Goal: Task Accomplishment & Management: Manage account settings

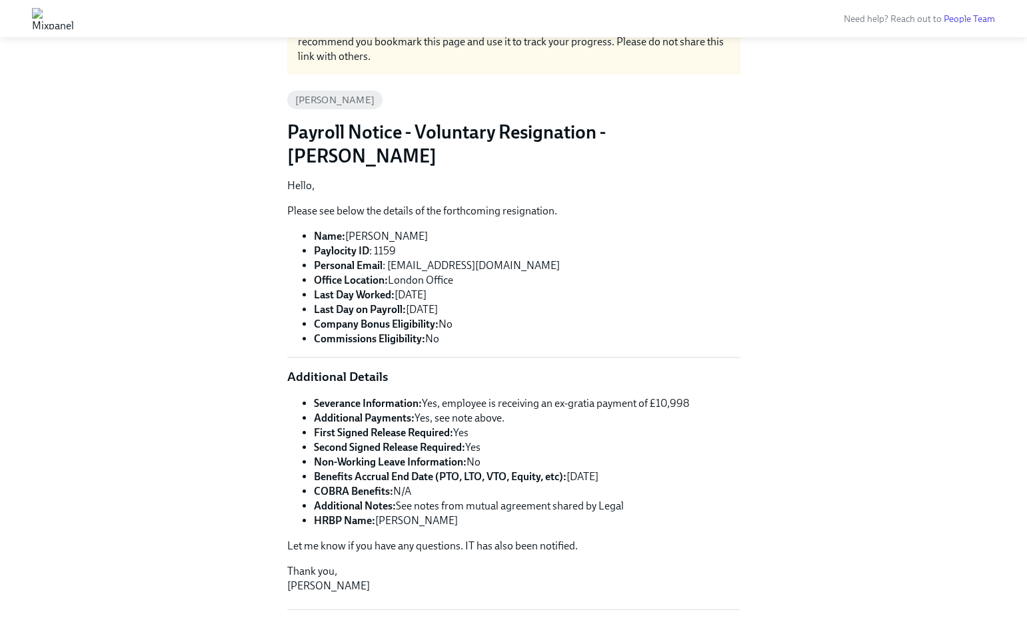
scroll to position [91, 0]
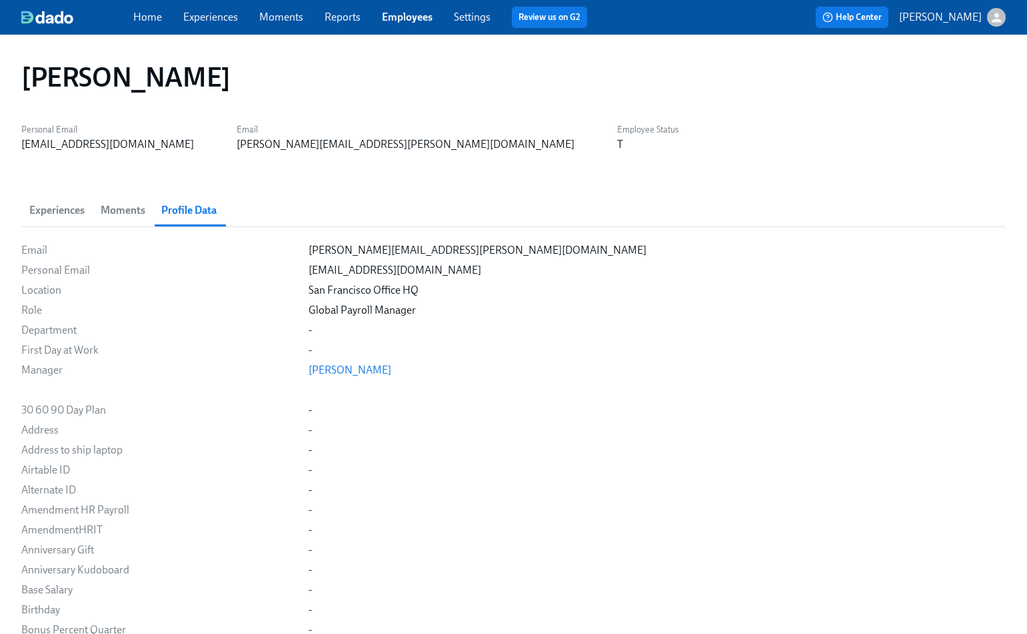
click at [189, 19] on link "Experiences" at bounding box center [210, 17] width 55 height 13
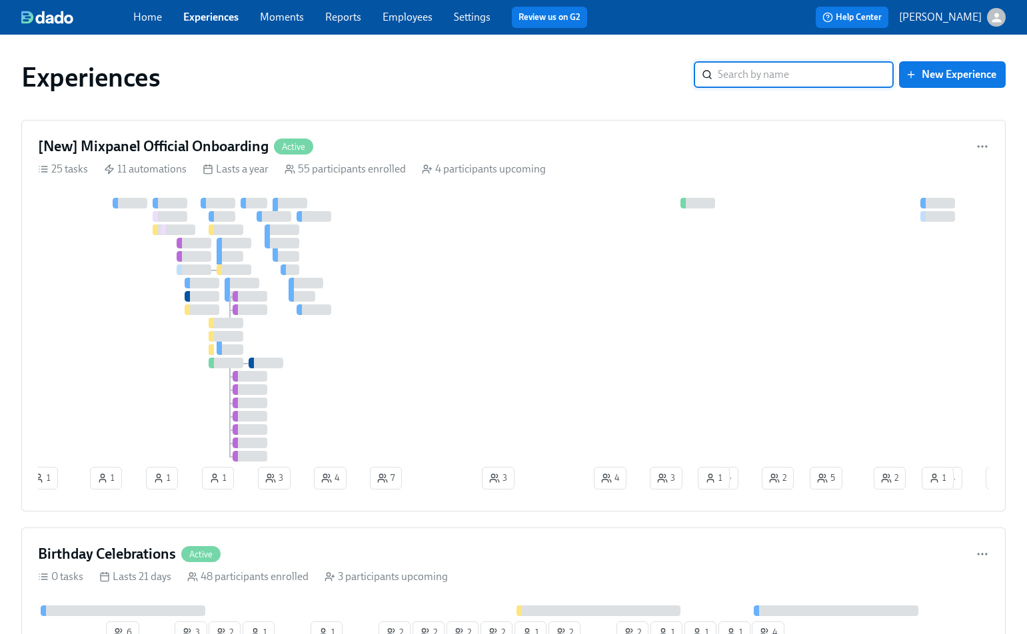
click at [794, 76] on input "search" at bounding box center [806, 74] width 176 height 27
type input "offboarding"
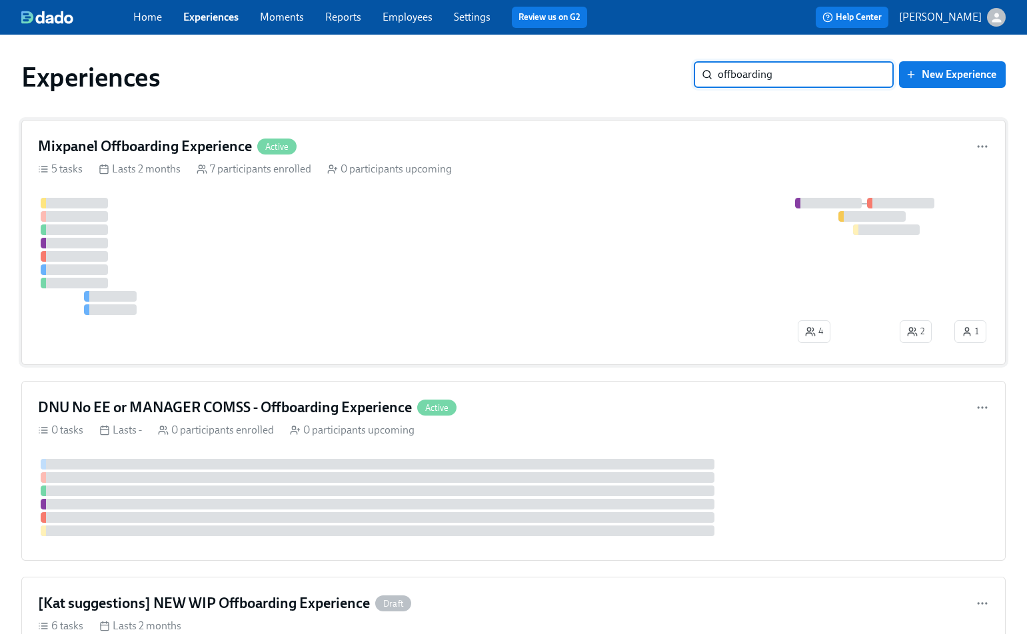
click at [570, 215] on div at bounding box center [495, 256] width 914 height 117
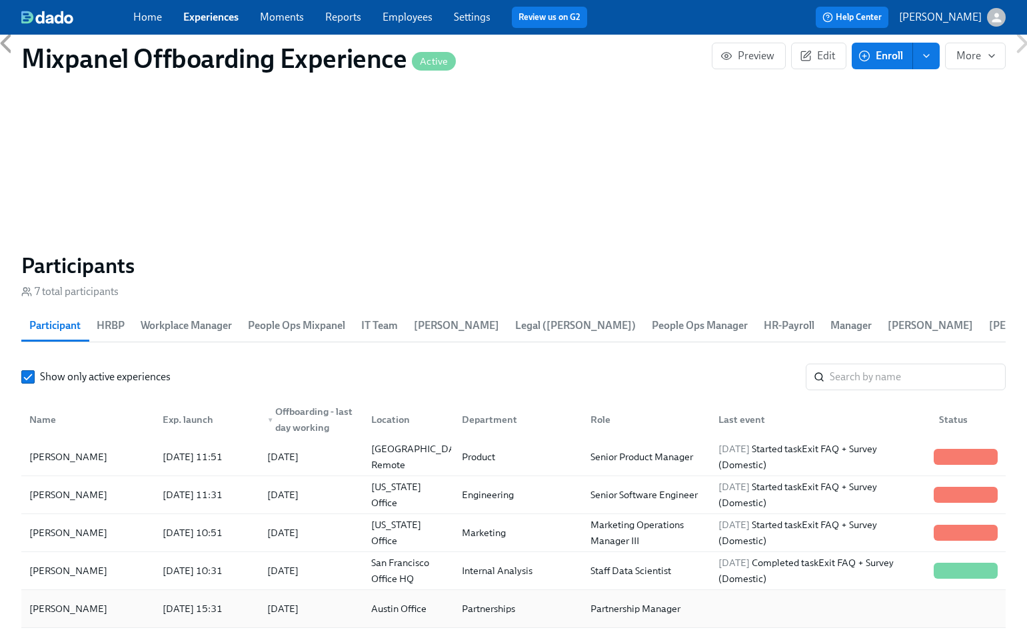
scroll to position [1120, 0]
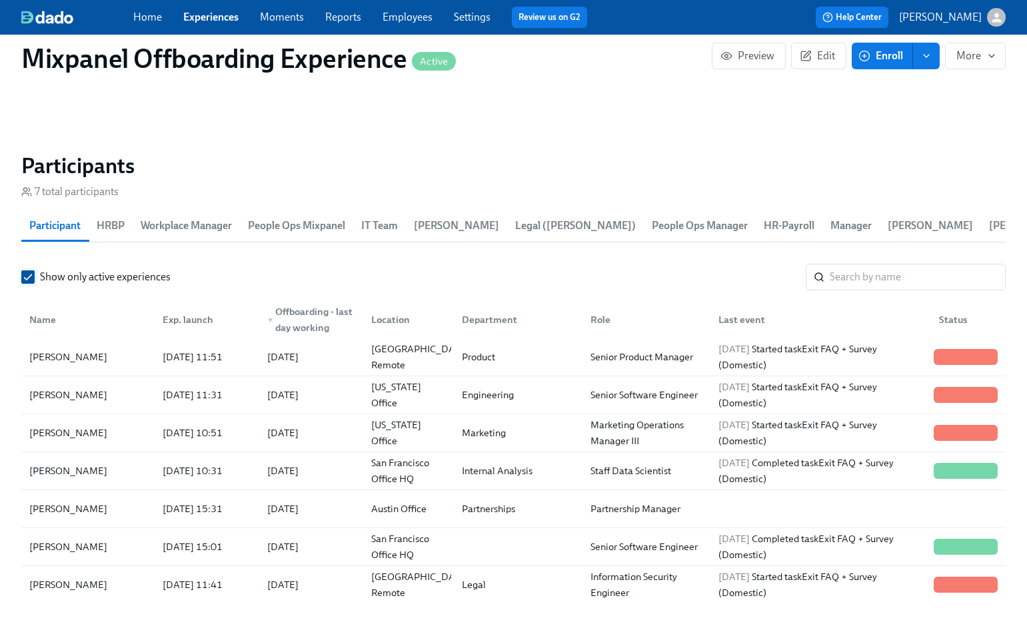
click at [29, 275] on input "Show only active experiences" at bounding box center [28, 277] width 12 height 12
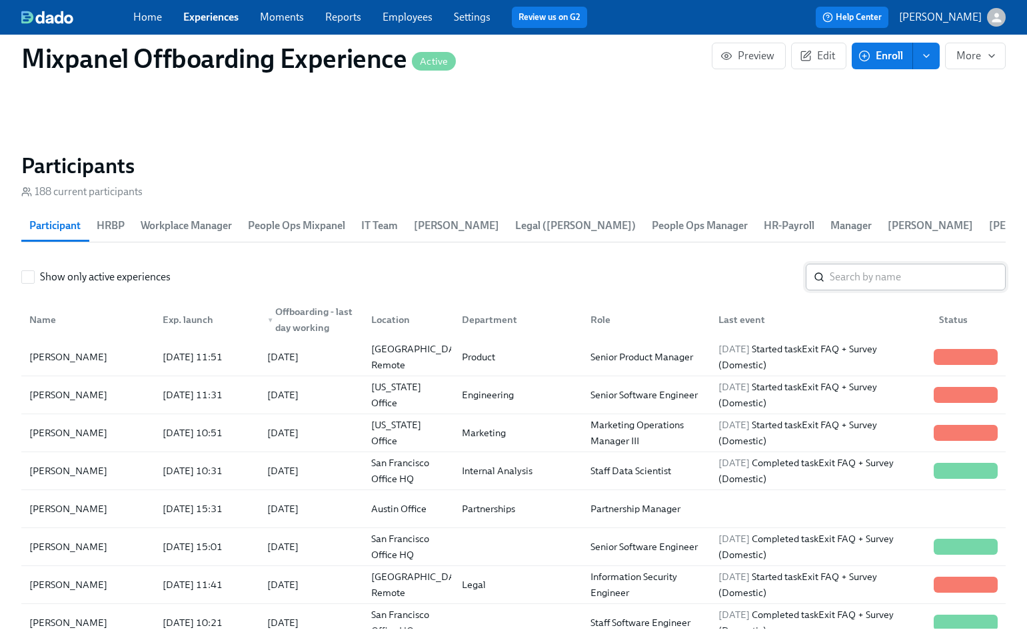
click at [844, 276] on input "search" at bounding box center [918, 277] width 176 height 27
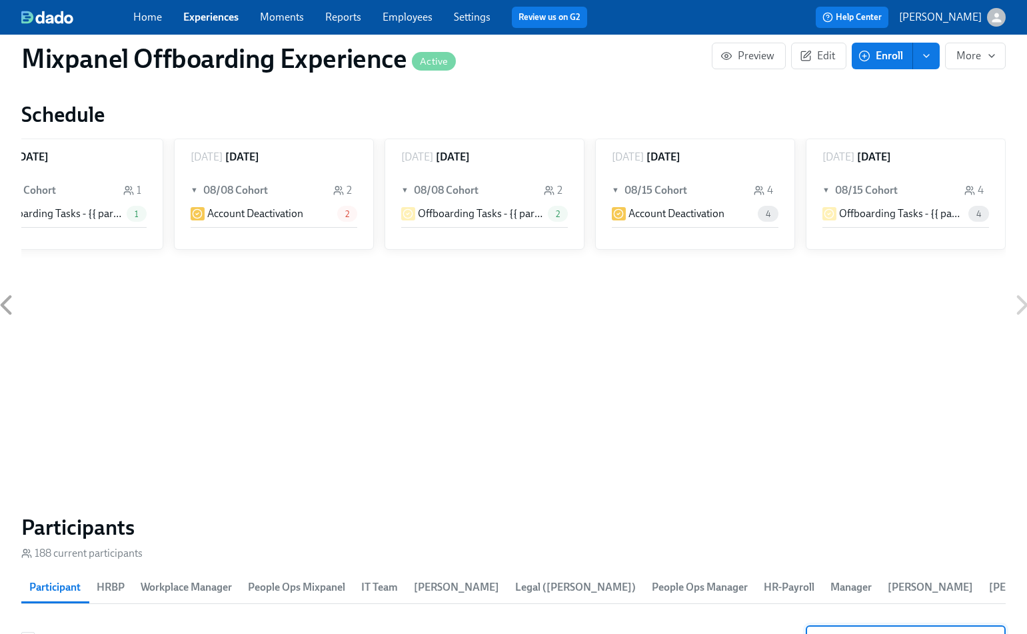
scroll to position [730, 0]
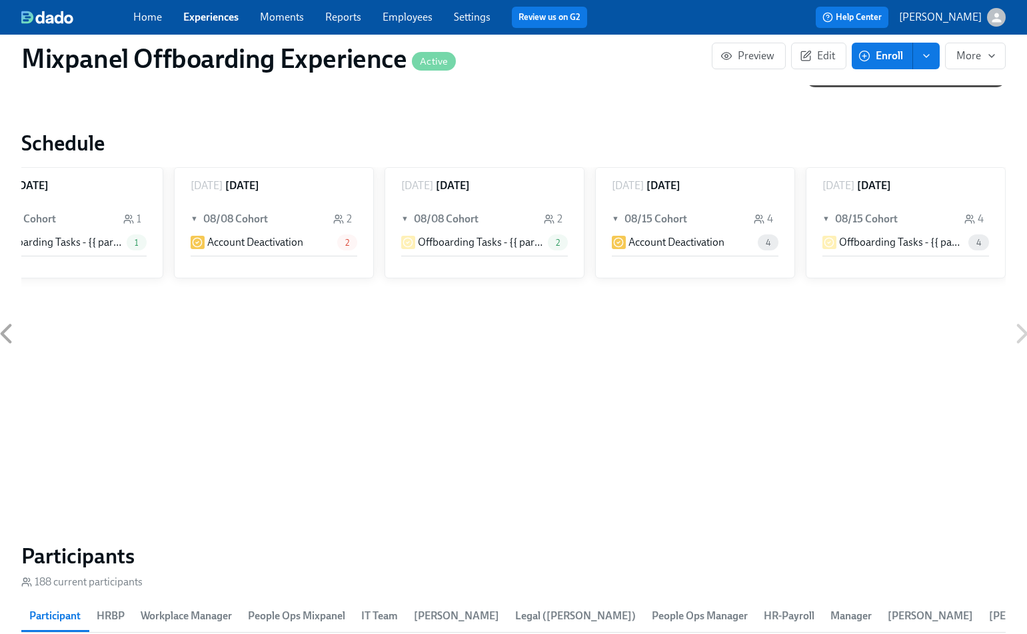
type input "[DEMOGRAPHIC_DATA]"
click at [203, 19] on link "Experiences" at bounding box center [210, 17] width 55 height 13
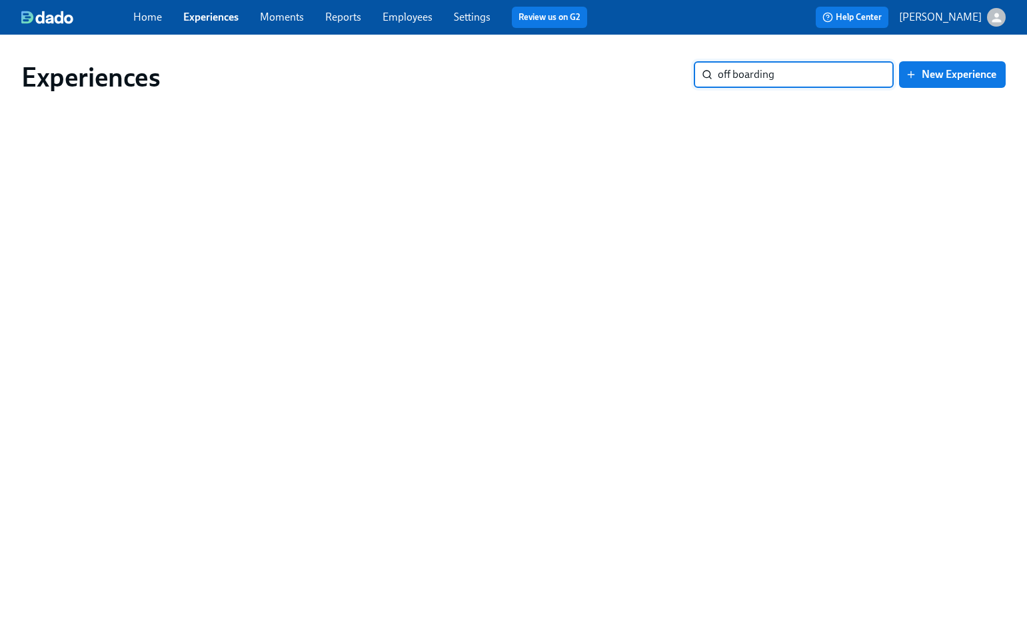
click at [735, 75] on input "off boarding" at bounding box center [806, 74] width 176 height 27
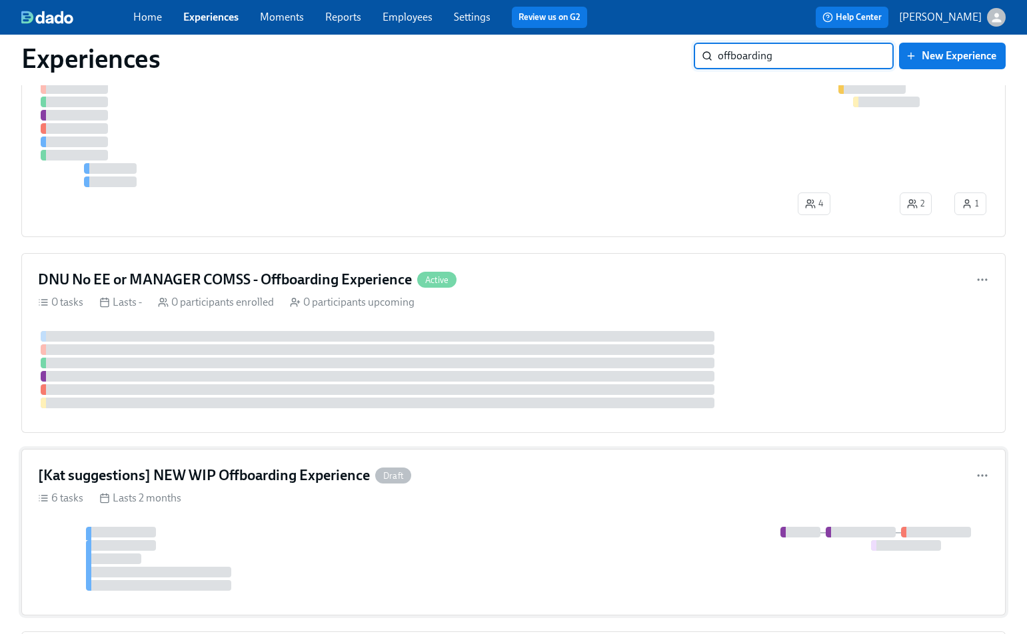
scroll to position [125, 0]
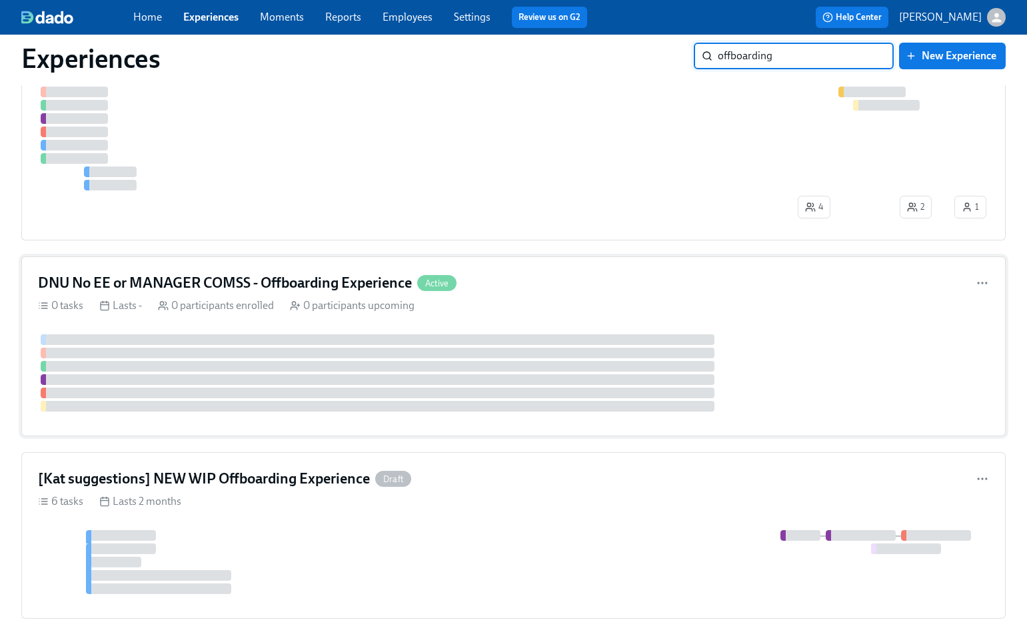
type input "offboarding"
click at [479, 299] on div "0 tasks Lasts - 0 participants enrolled 0 participants upcoming" at bounding box center [513, 306] width 951 height 15
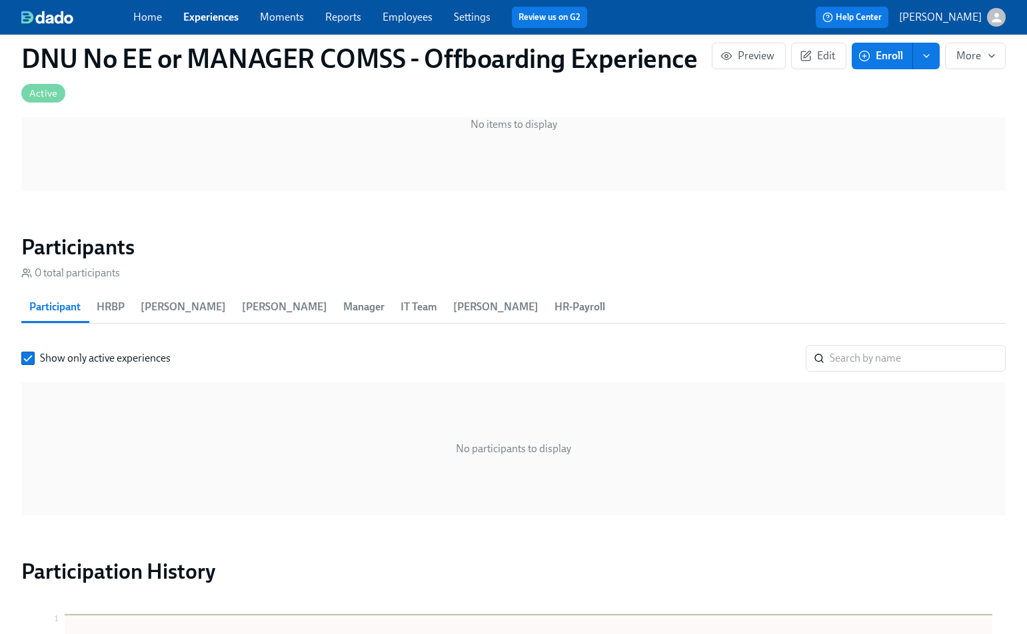
scroll to position [716, 0]
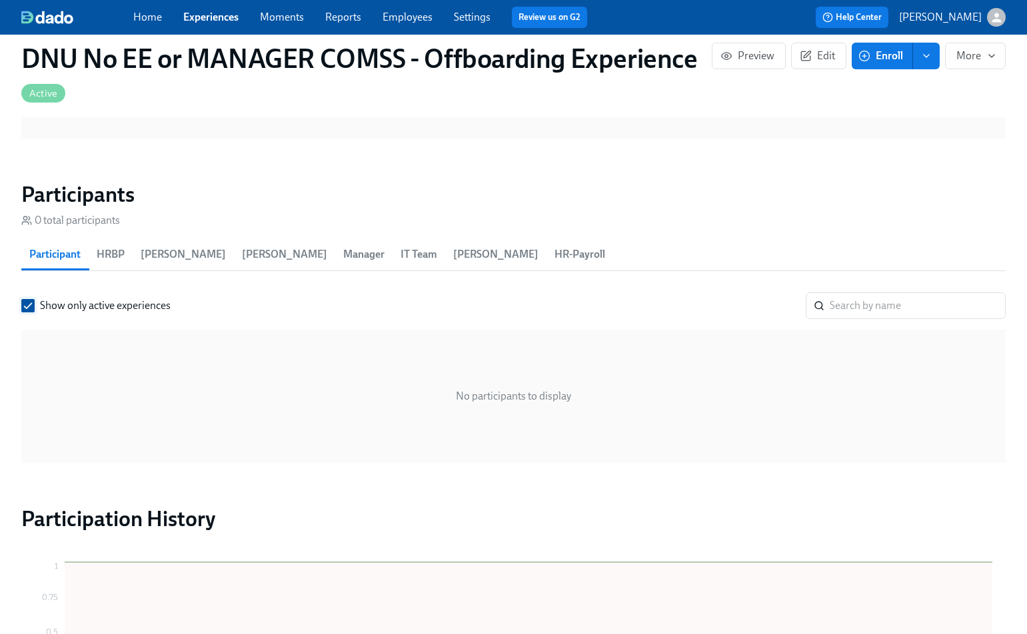
click at [25, 306] on input "Show only active experiences" at bounding box center [28, 306] width 12 height 12
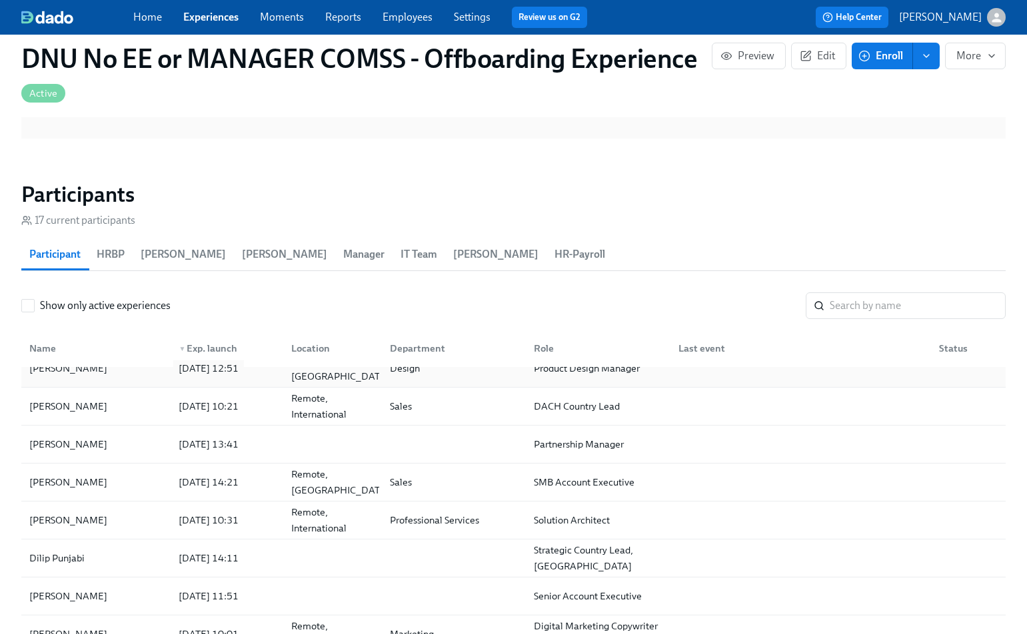
scroll to position [0, 0]
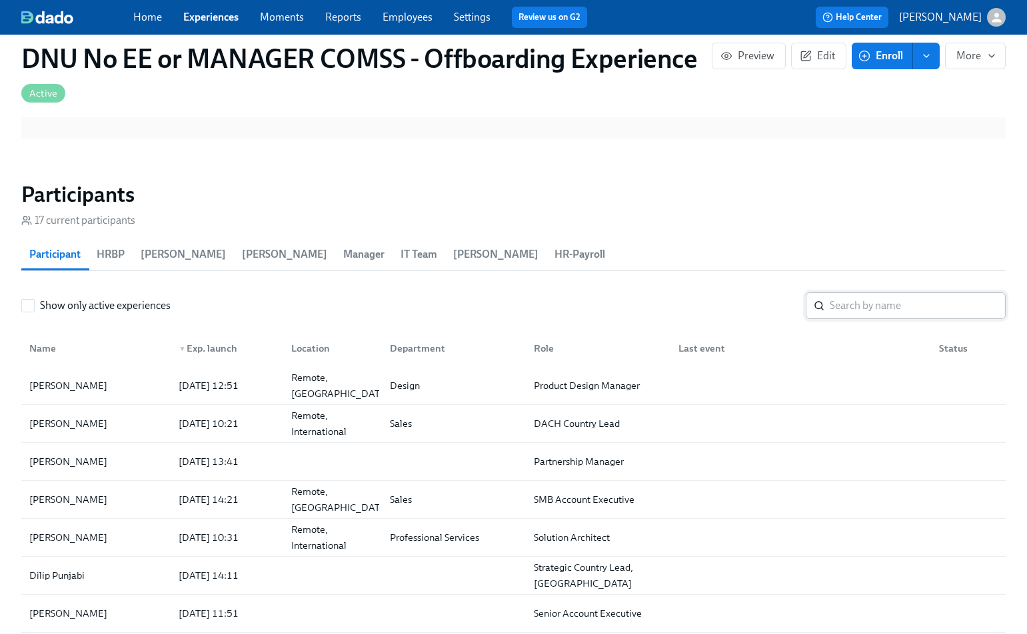
click at [842, 301] on input "search" at bounding box center [918, 306] width 176 height 27
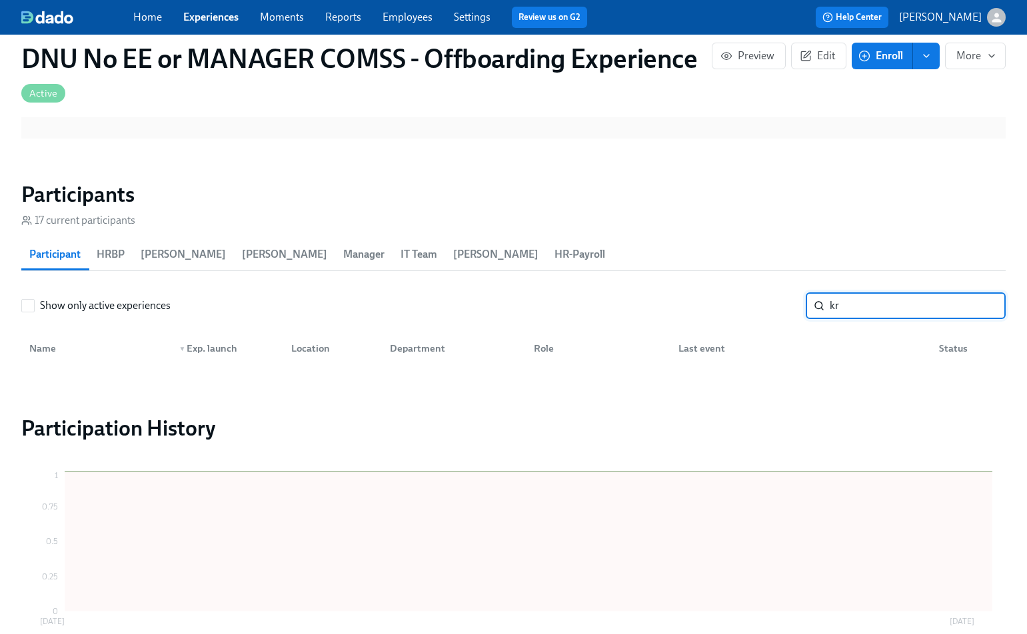
type input "k"
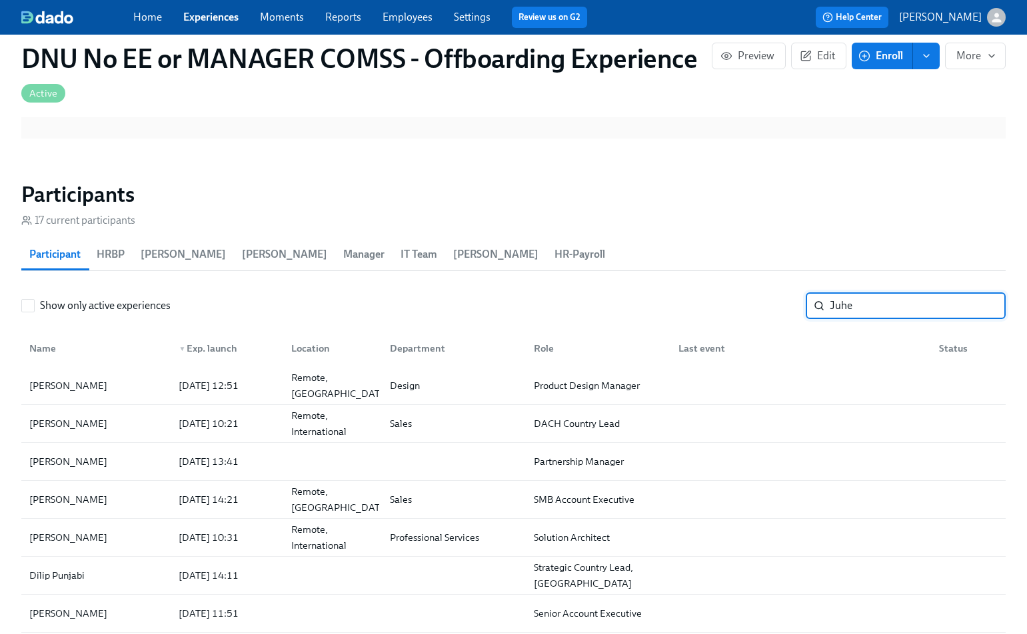
type input "[PERSON_NAME]"
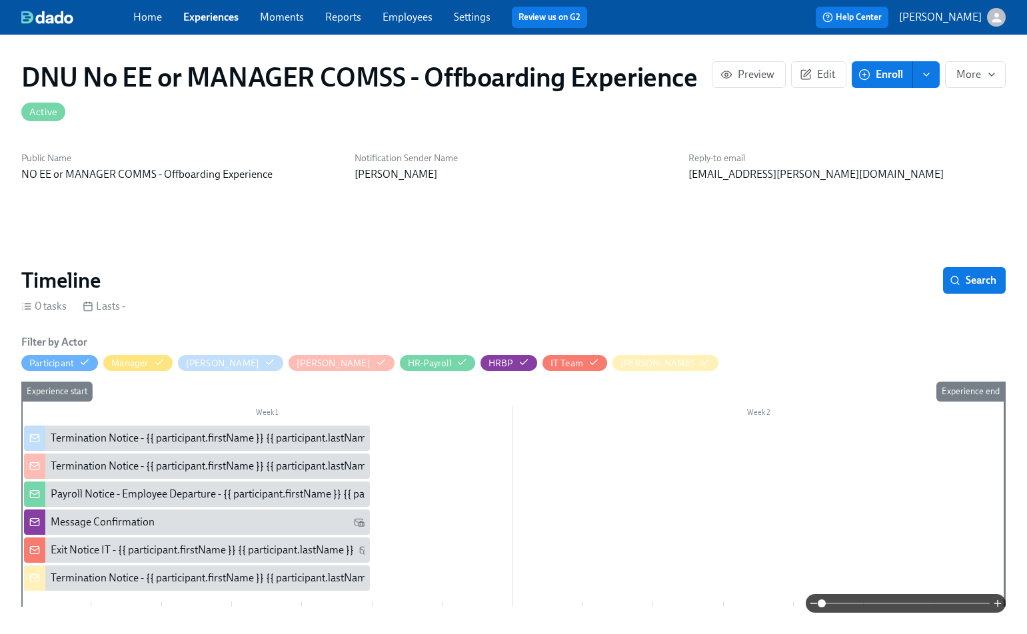
click at [221, 20] on link "Experiences" at bounding box center [210, 17] width 55 height 13
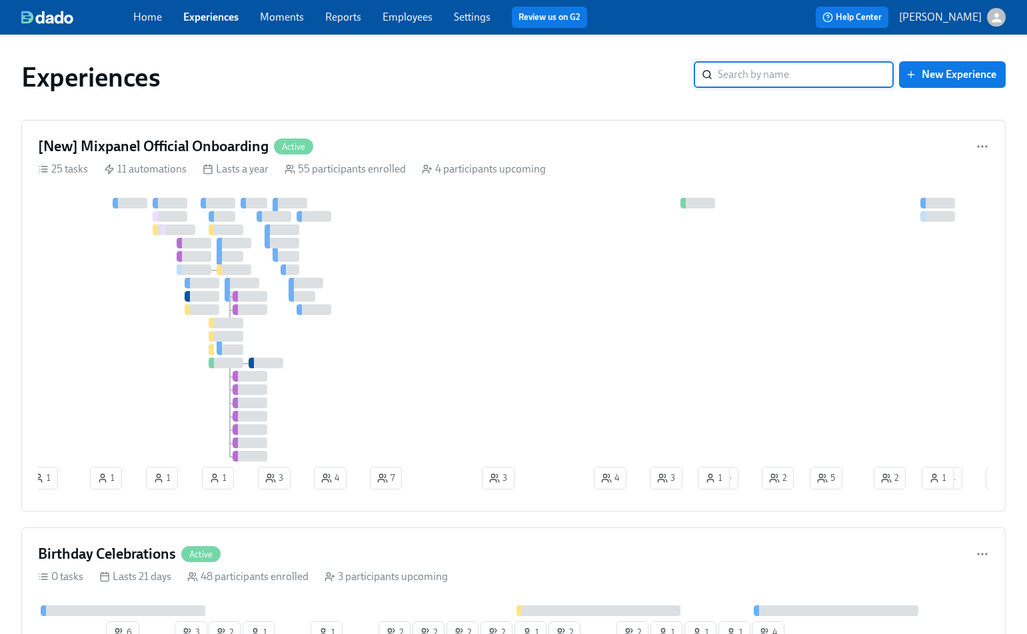
click at [427, 15] on link "Employees" at bounding box center [408, 17] width 50 height 13
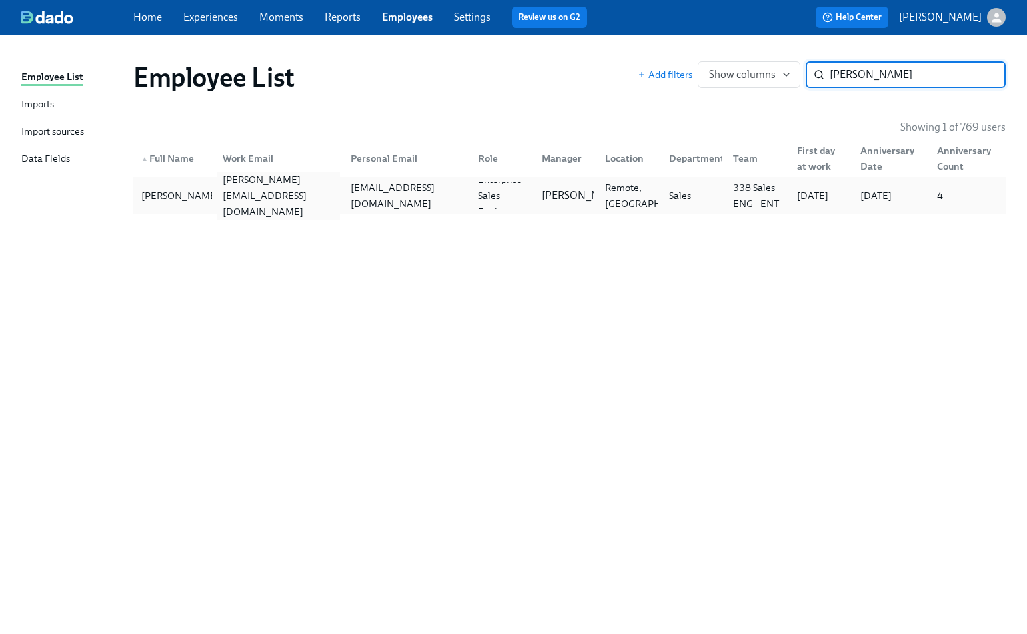
type input "[PERSON_NAME]"
click at [221, 200] on div "[PERSON_NAME][EMAIL_ADDRESS][DOMAIN_NAME]" at bounding box center [278, 196] width 122 height 48
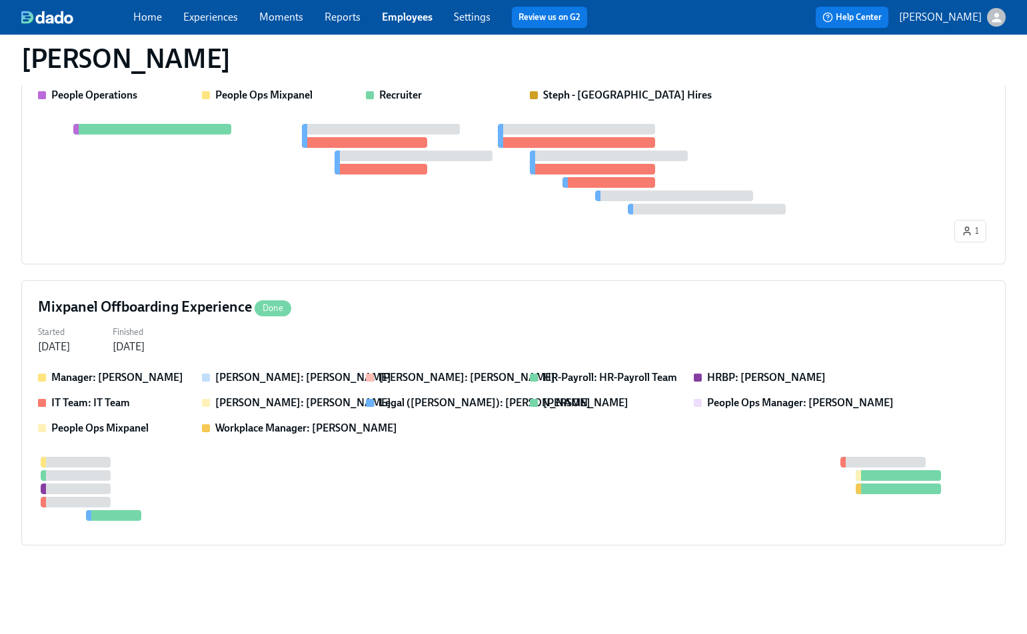
scroll to position [460, 0]
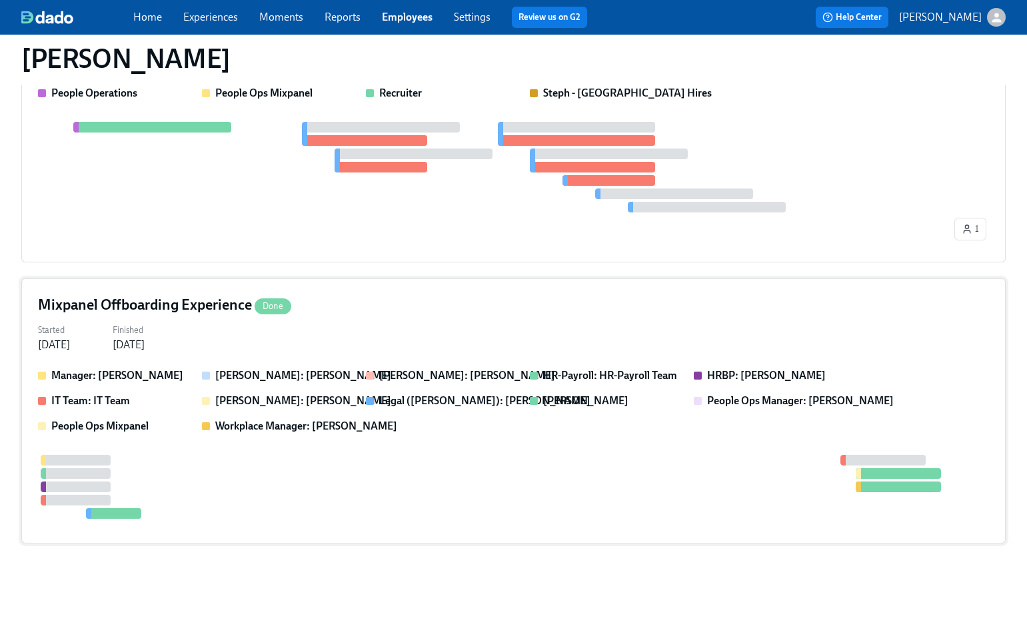
click at [241, 495] on div at bounding box center [513, 487] width 951 height 64
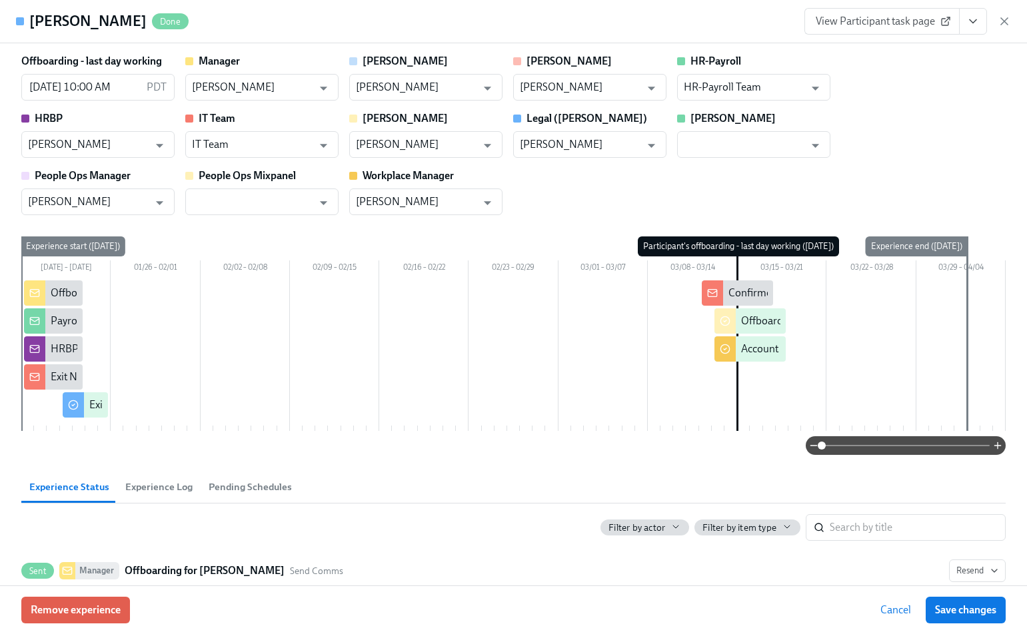
scroll to position [7, 0]
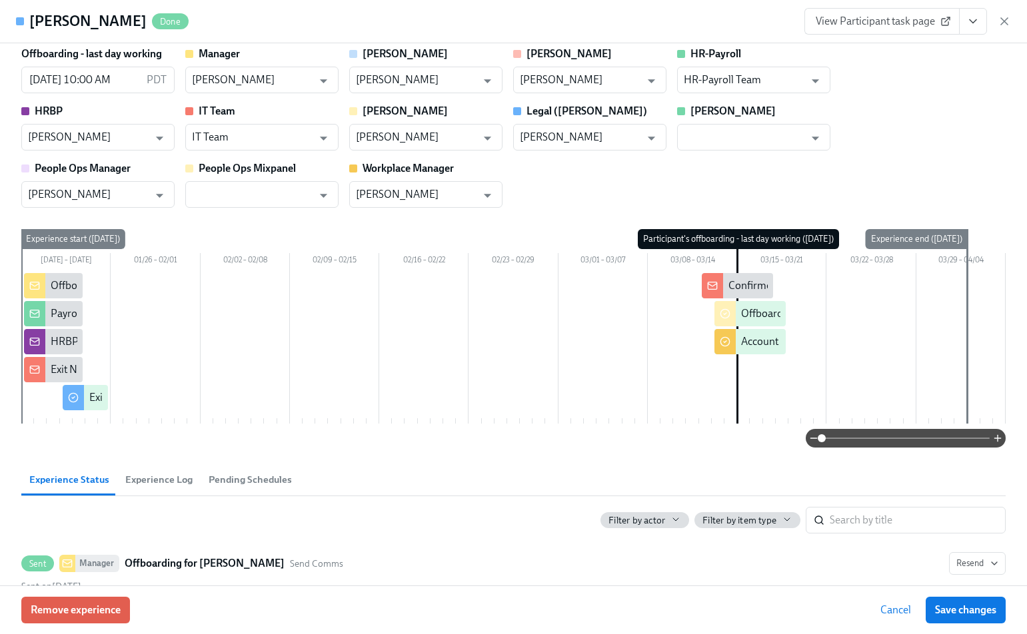
click at [59, 315] on div "Payroll Notice - {{ participant.offboardingVoluntaryInvoluntary }} Resignation …" at bounding box center [347, 314] width 593 height 15
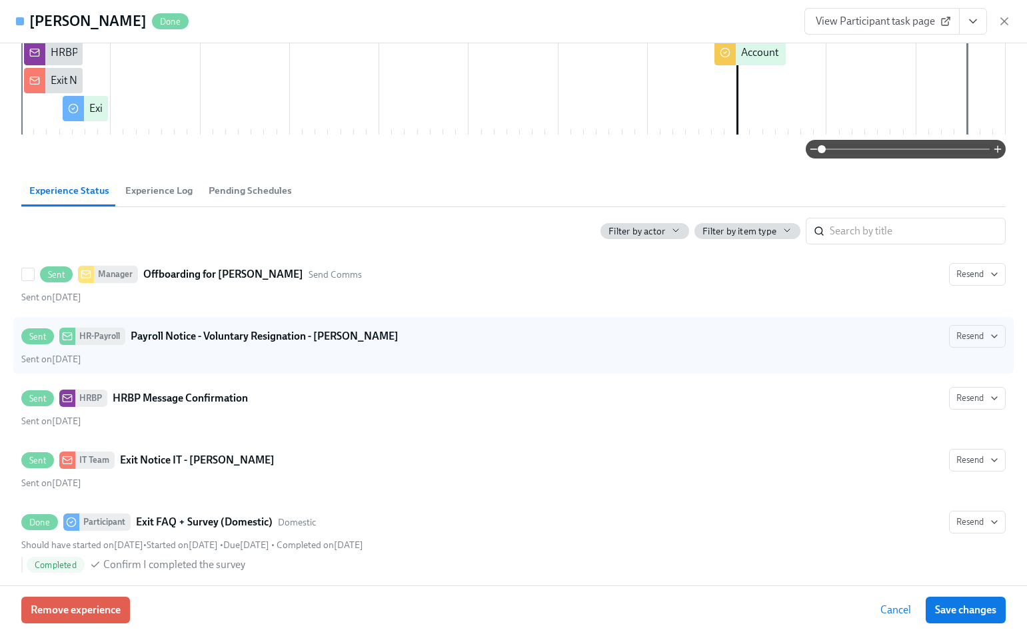
scroll to position [295, 0]
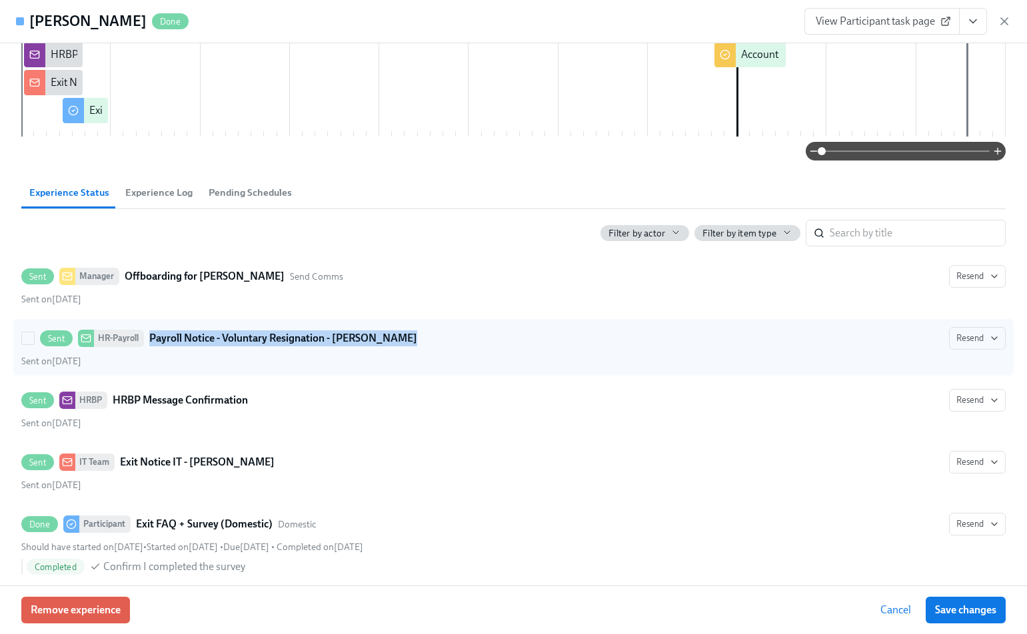
drag, startPoint x: 459, startPoint y: 344, endPoint x: 151, endPoint y: 340, distance: 308.6
click at [151, 340] on div "Sent HR-Payroll Payroll Notice - Voluntary Resignation - [PERSON_NAME]" at bounding box center [513, 338] width 984 height 23
copy strong "Payroll Notice - Voluntary Resignation - [PERSON_NAME]"
click at [462, 355] on div "Sent on [DATE]" at bounding box center [513, 361] width 984 height 13
click at [34, 345] on input "Sent HR-Payroll Payroll Notice - Voluntary Resignation - [PERSON_NAME] Resend S…" at bounding box center [28, 339] width 12 height 12
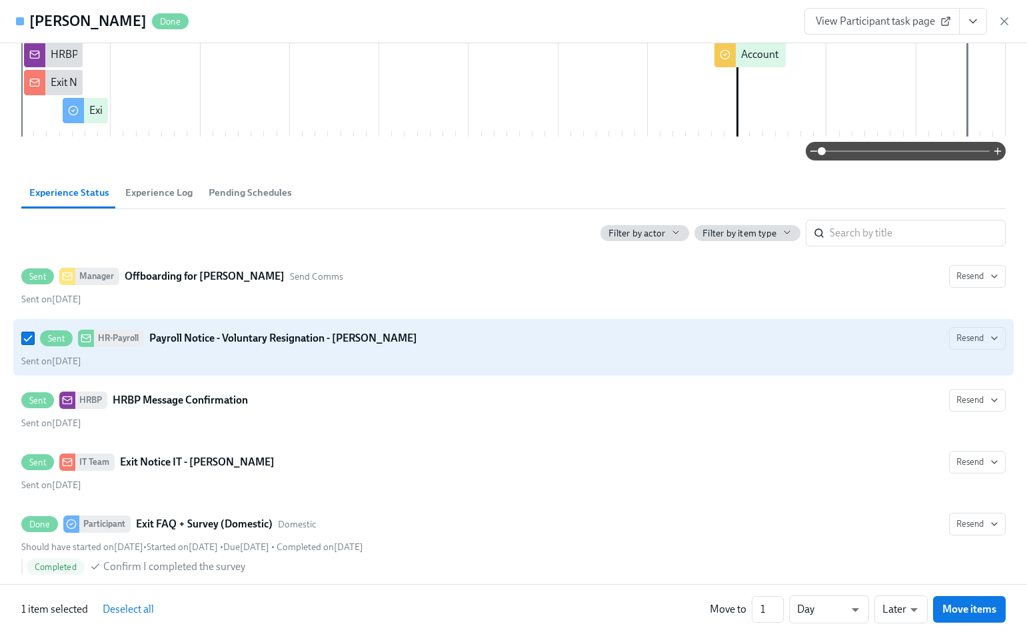
click at [462, 355] on div "Sent on [DATE]" at bounding box center [513, 361] width 984 height 13
click at [34, 345] on input "Sent HR-Payroll Payroll Notice - Voluntary Resignation - [PERSON_NAME] Resend S…" at bounding box center [28, 339] width 12 height 12
checkbox input "false"
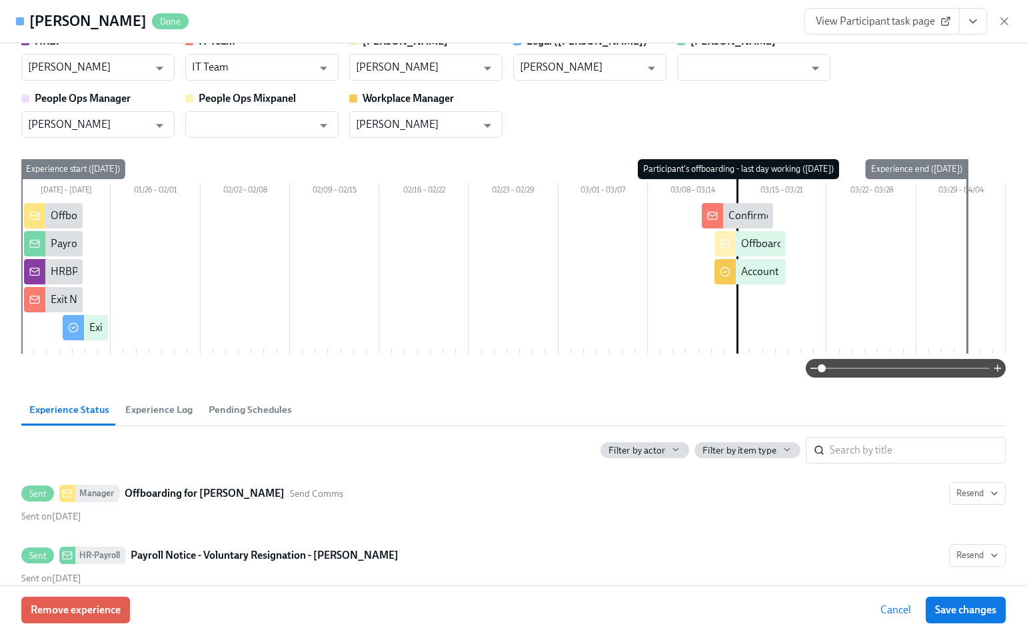
scroll to position [0, 0]
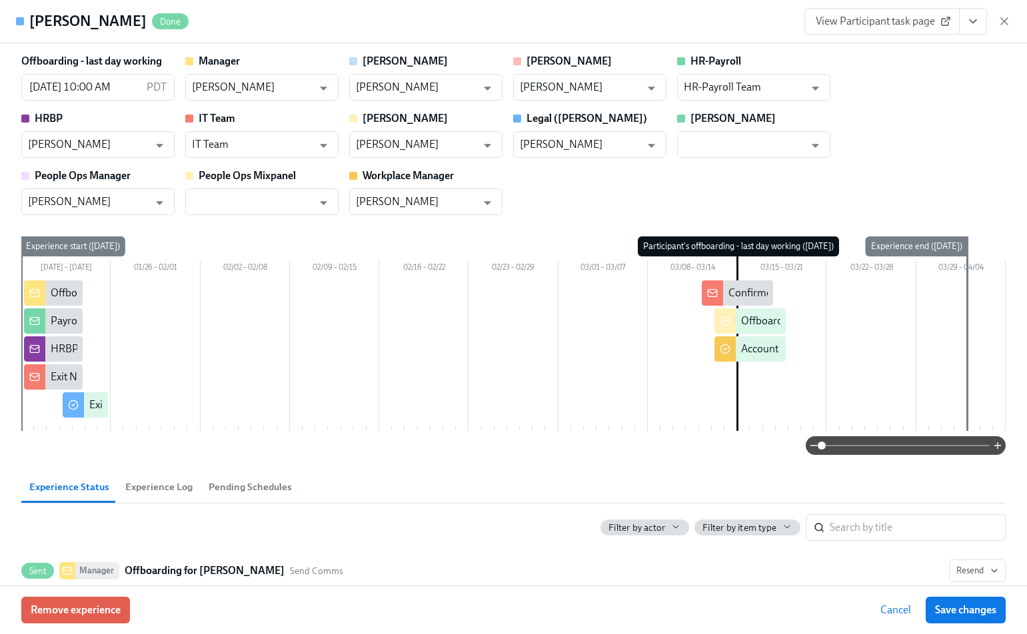
click at [974, 25] on icon "View task page" at bounding box center [972, 21] width 13 height 13
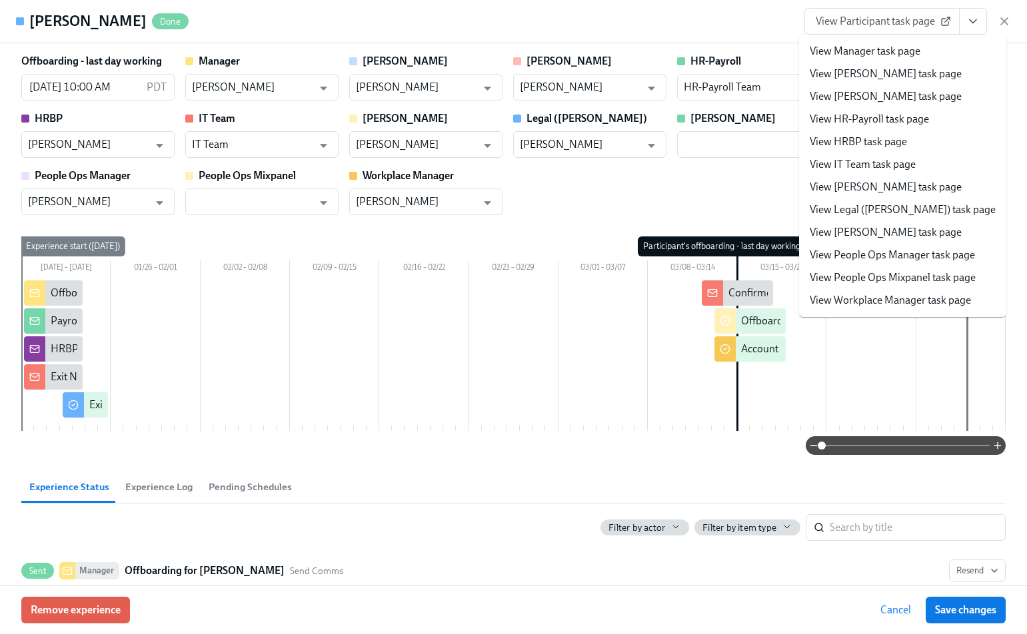
click at [928, 118] on li "View HR-Payroll task page" at bounding box center [902, 119] width 207 height 23
click at [867, 118] on link "View HR-Payroll task page" at bounding box center [869, 119] width 119 height 15
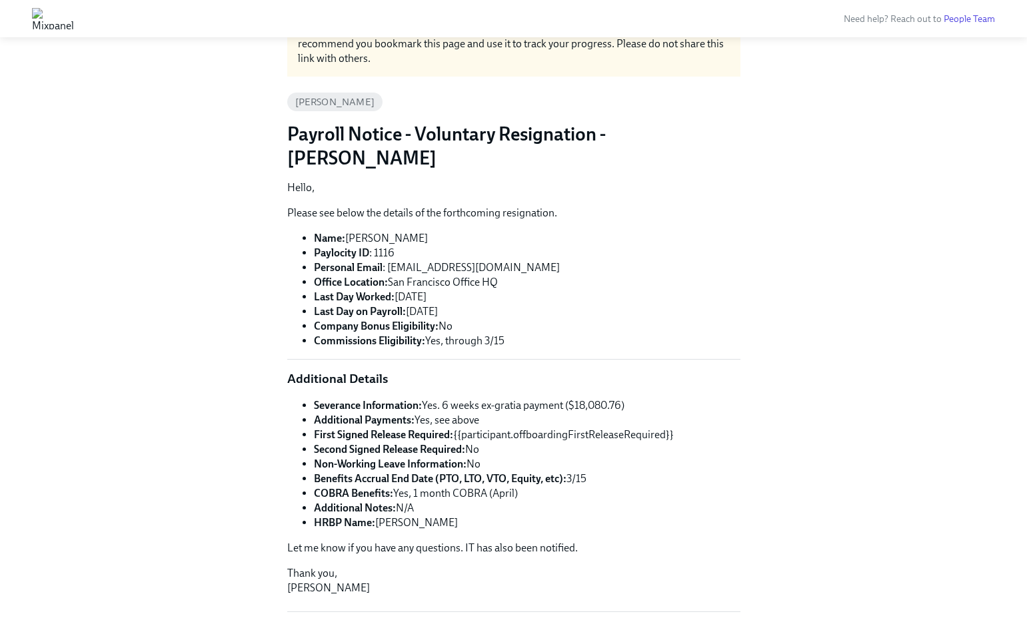
scroll to position [91, 0]
